Goal: Find specific page/section: Find specific page/section

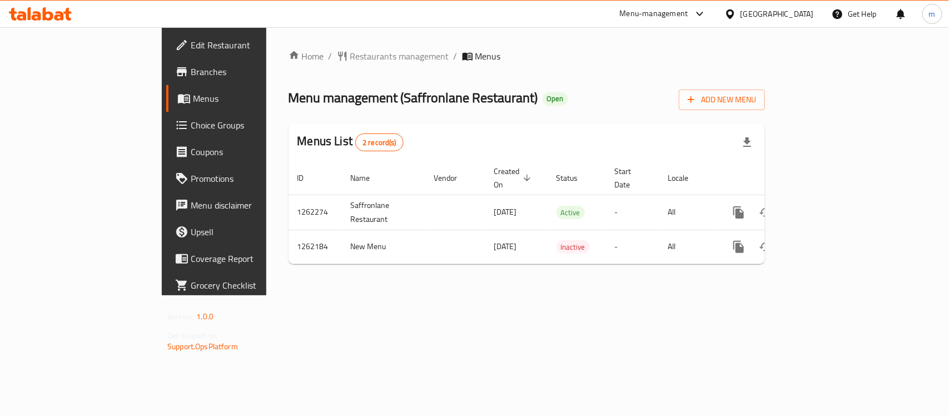
click at [748, 8] on div "[GEOGRAPHIC_DATA]" at bounding box center [776, 14] width 73 height 12
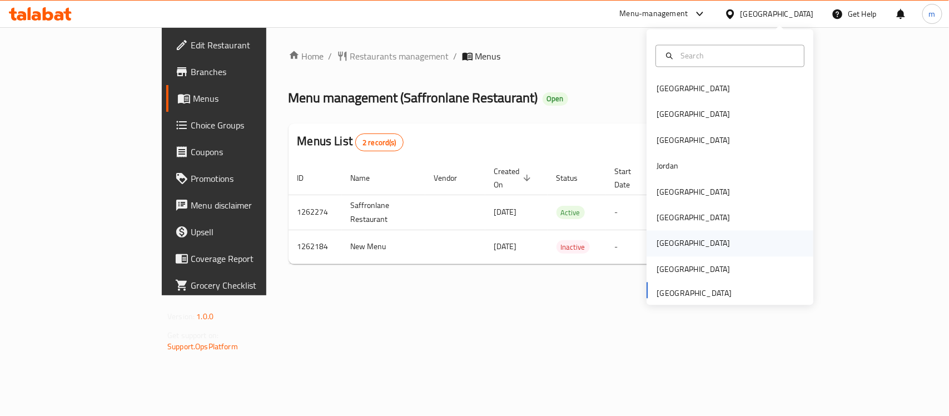
click at [657, 240] on div "[GEOGRAPHIC_DATA]" at bounding box center [693, 243] width 73 height 12
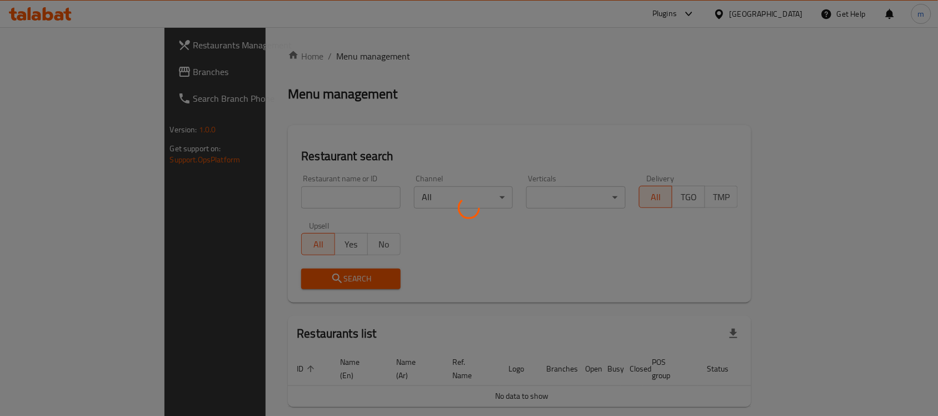
click at [73, 77] on div at bounding box center [469, 208] width 938 height 416
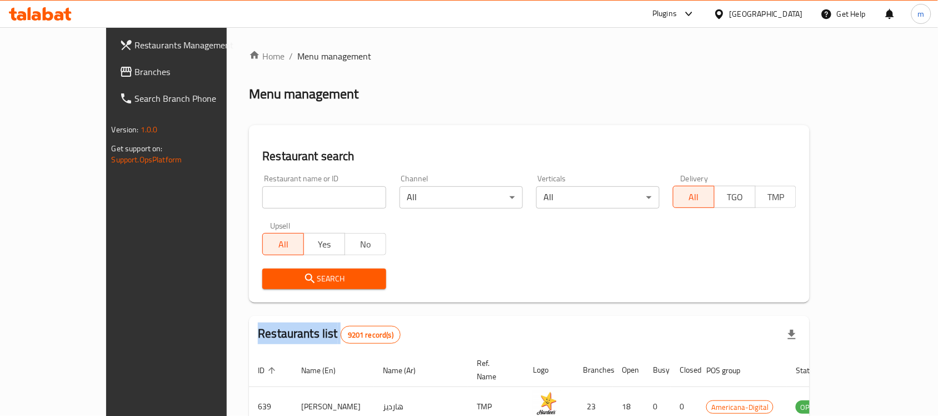
click at [73, 77] on div at bounding box center [469, 208] width 938 height 416
click at [135, 77] on span "Branches" at bounding box center [194, 71] width 119 height 13
